Goal: Find specific page/section: Find specific page/section

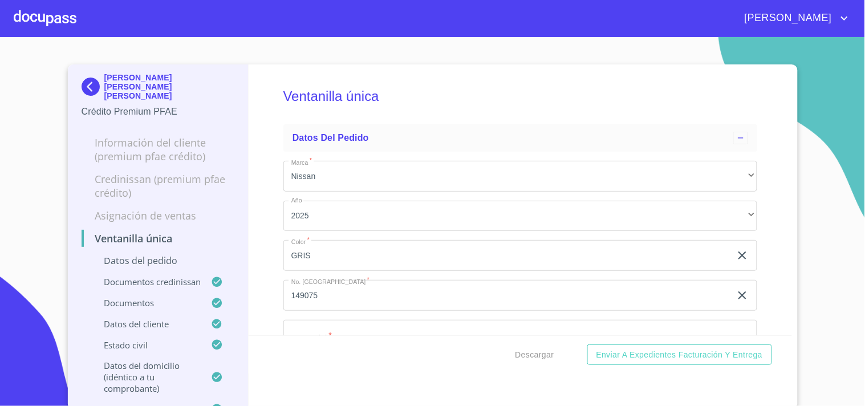
click at [83, 81] on img at bounding box center [93, 87] width 23 height 18
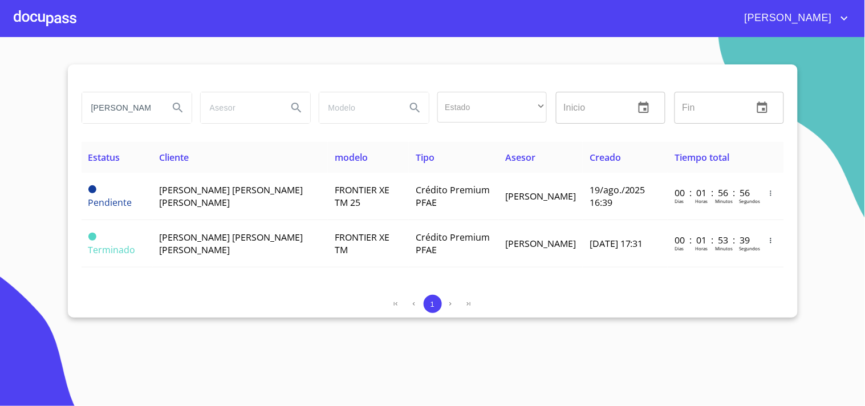
click at [146, 111] on input "[PERSON_NAME] [PERSON_NAME]" at bounding box center [121, 107] width 78 height 31
type input "a"
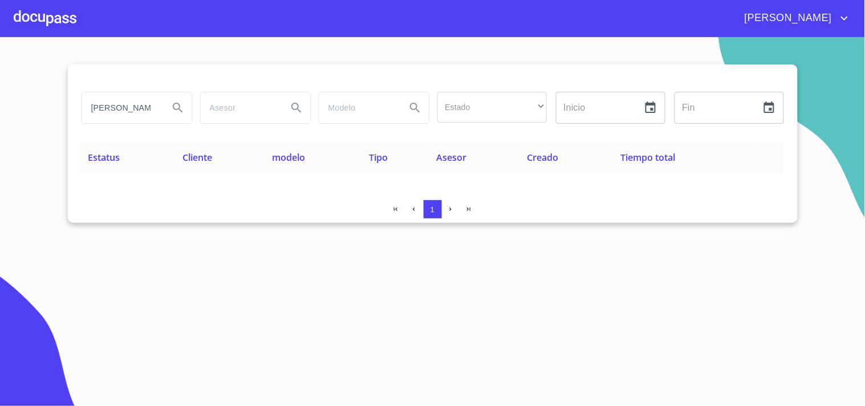
type input "[PERSON_NAME]"
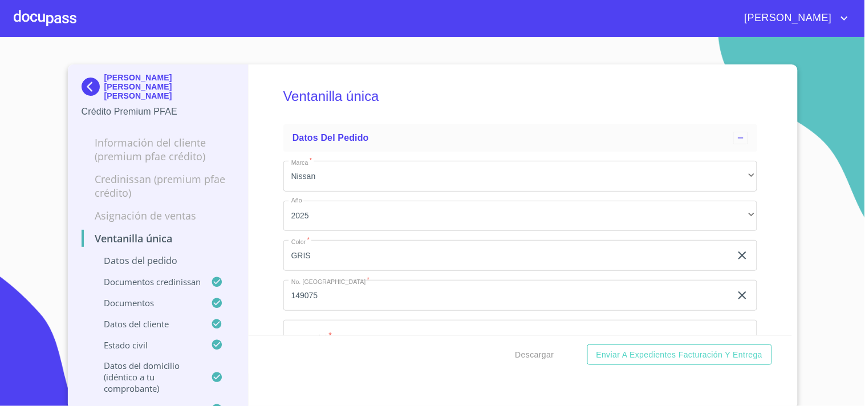
click at [82, 78] on img at bounding box center [93, 87] width 23 height 18
click at [86, 78] on img at bounding box center [93, 87] width 23 height 18
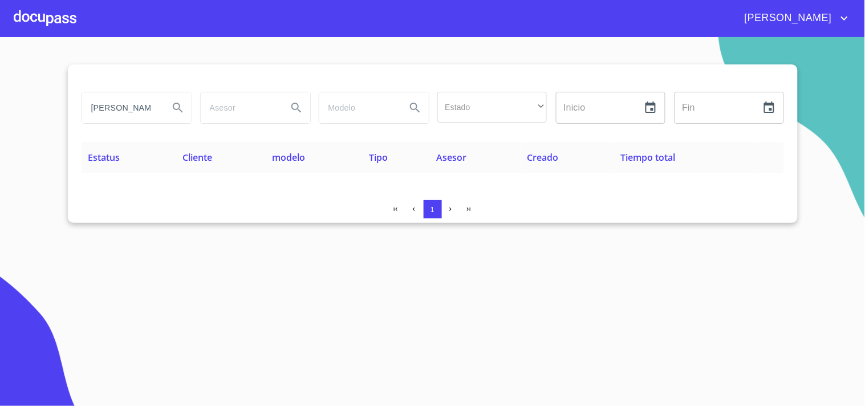
click at [139, 107] on input "[PERSON_NAME]" at bounding box center [121, 107] width 78 height 31
type input "[PERSON_NAME]"
